Goal: Task Accomplishment & Management: Complete application form

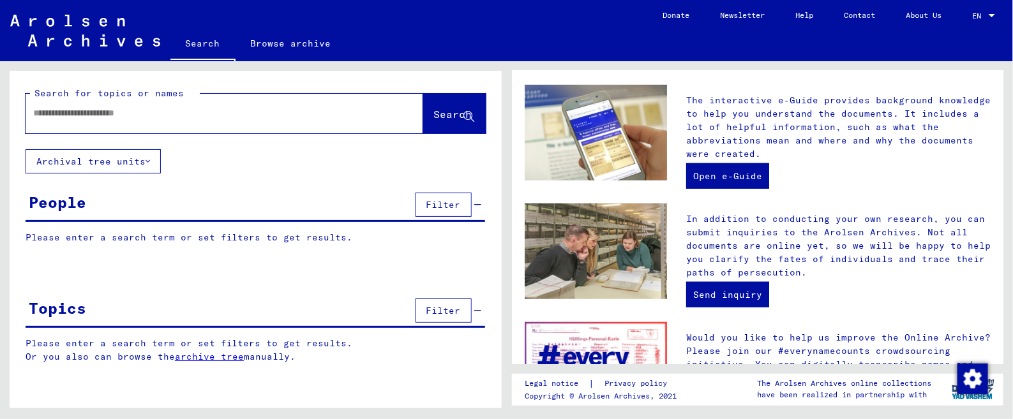
scroll to position [399, 0]
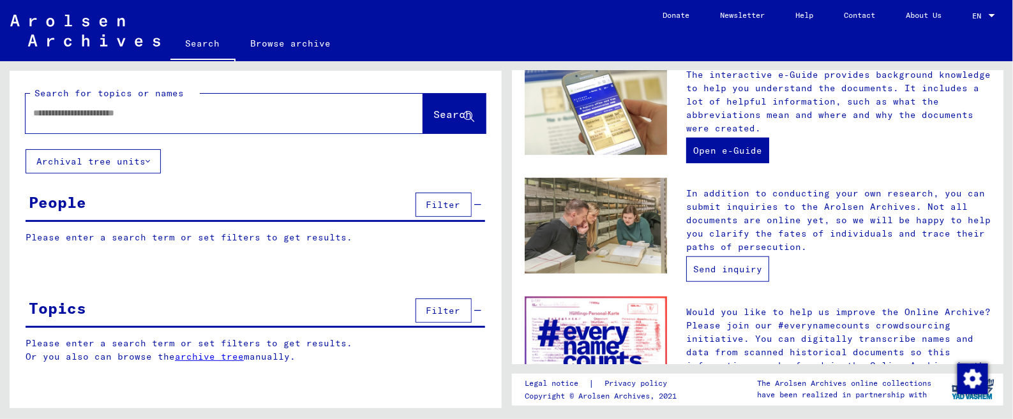
click at [744, 257] on link "Send inquiry" at bounding box center [727, 270] width 83 height 26
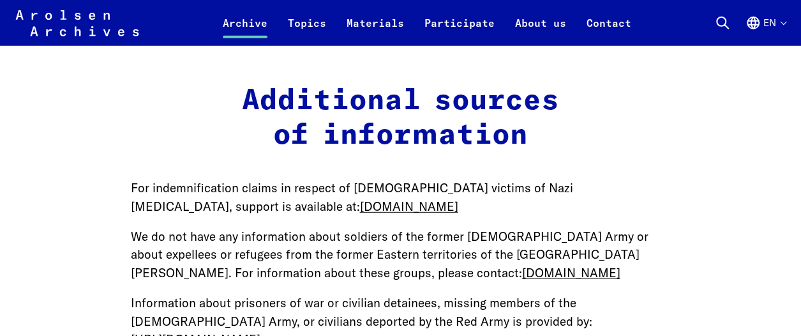
scroll to position [1532, 0]
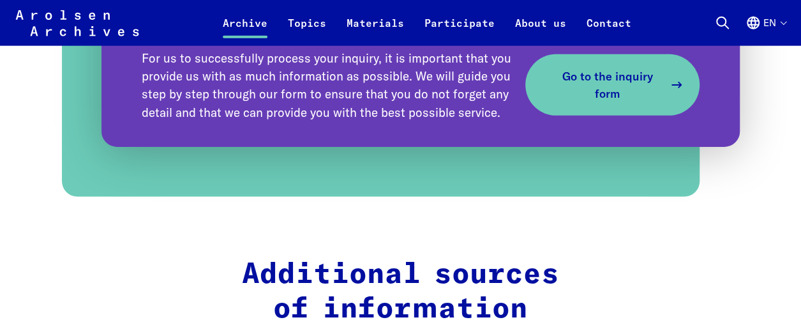
click at [642, 98] on span "Go to the inquiry form" at bounding box center [607, 85] width 112 height 34
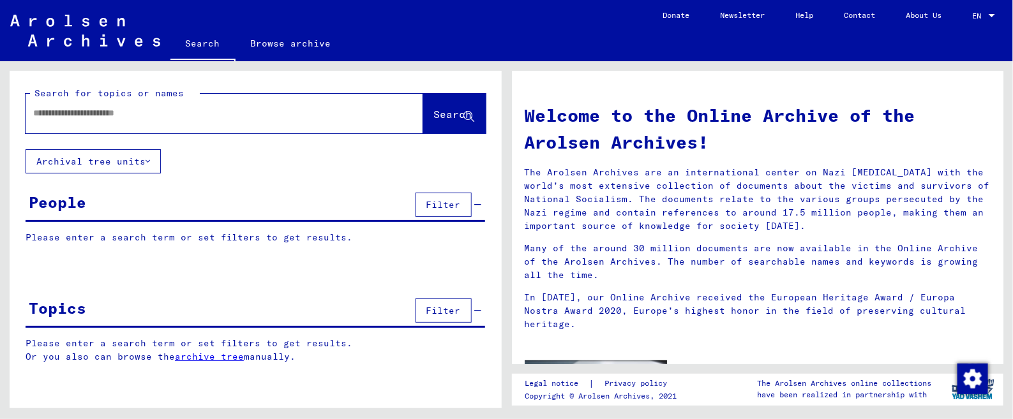
scroll to position [399, 0]
